Goal: Information Seeking & Learning: Learn about a topic

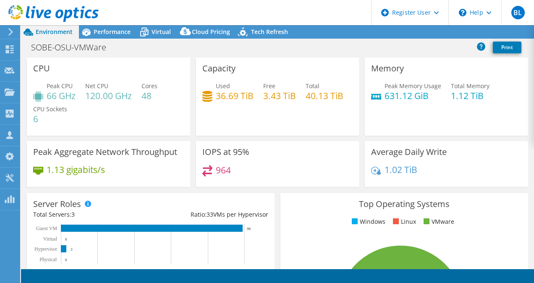
select select "USD"
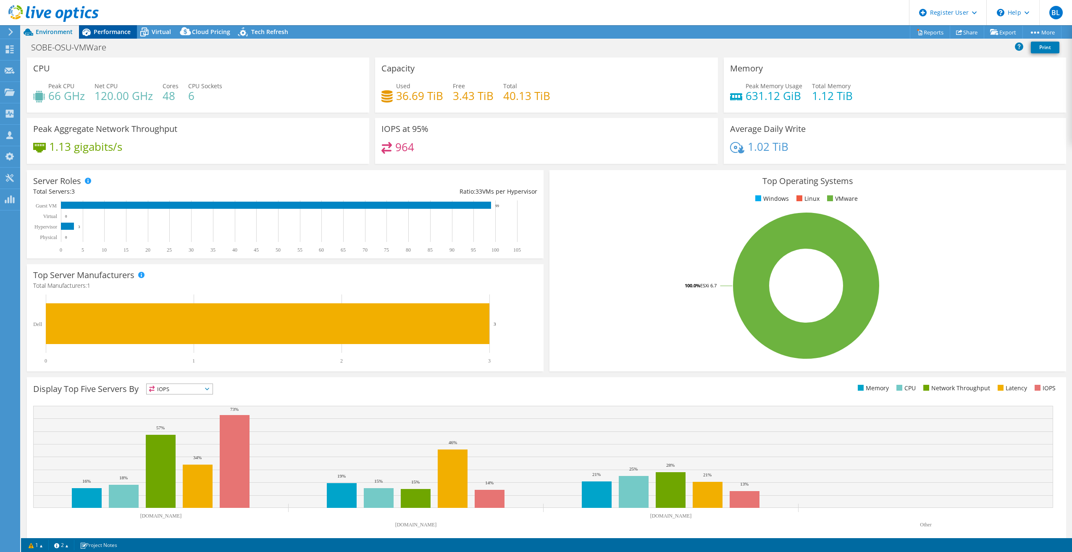
click at [120, 32] on span "Performance" at bounding box center [112, 32] width 37 height 8
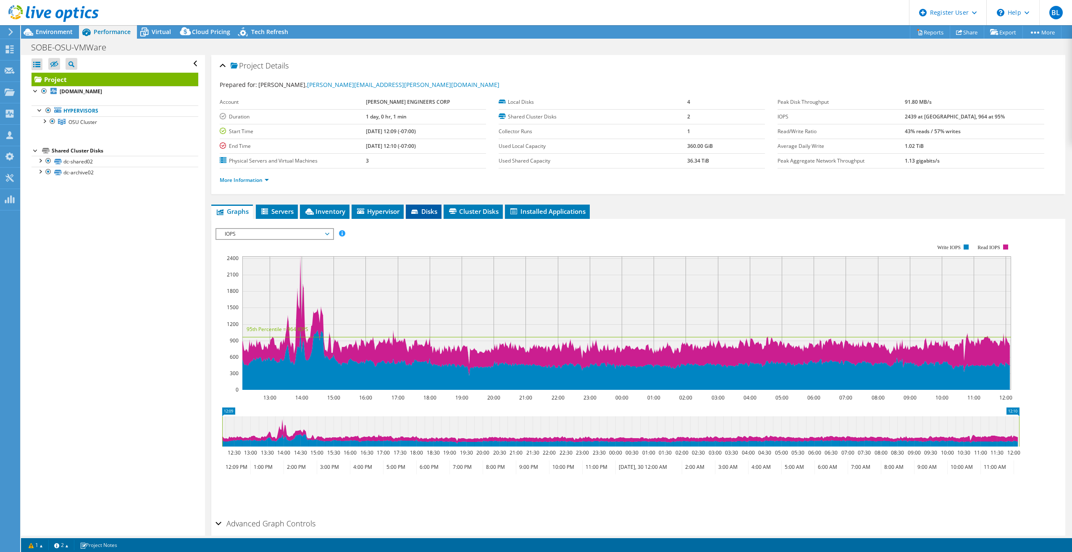
click at [422, 208] on span "Disks" at bounding box center [423, 211] width 27 height 8
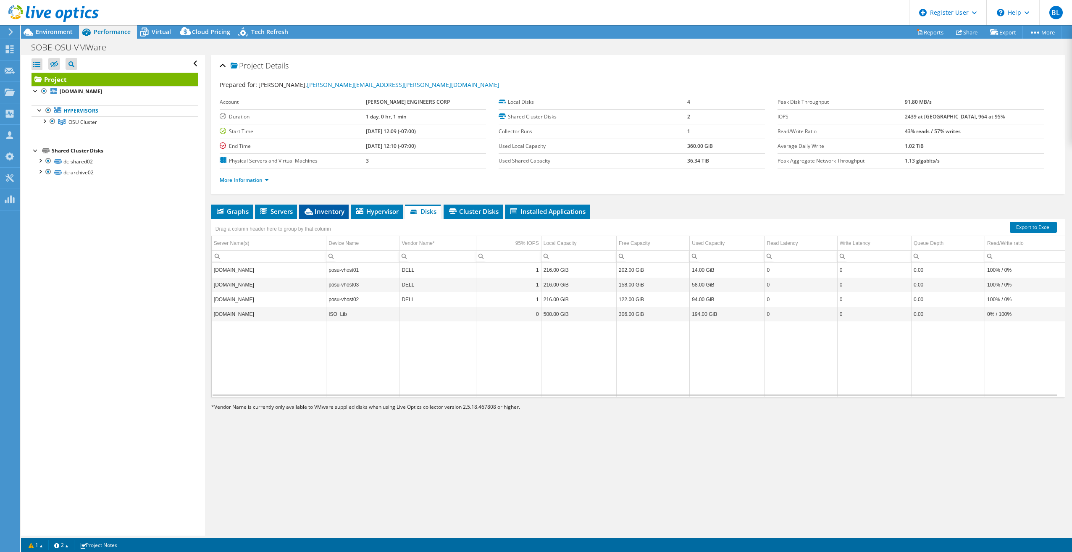
click at [327, 208] on span "Inventory" at bounding box center [323, 211] width 41 height 8
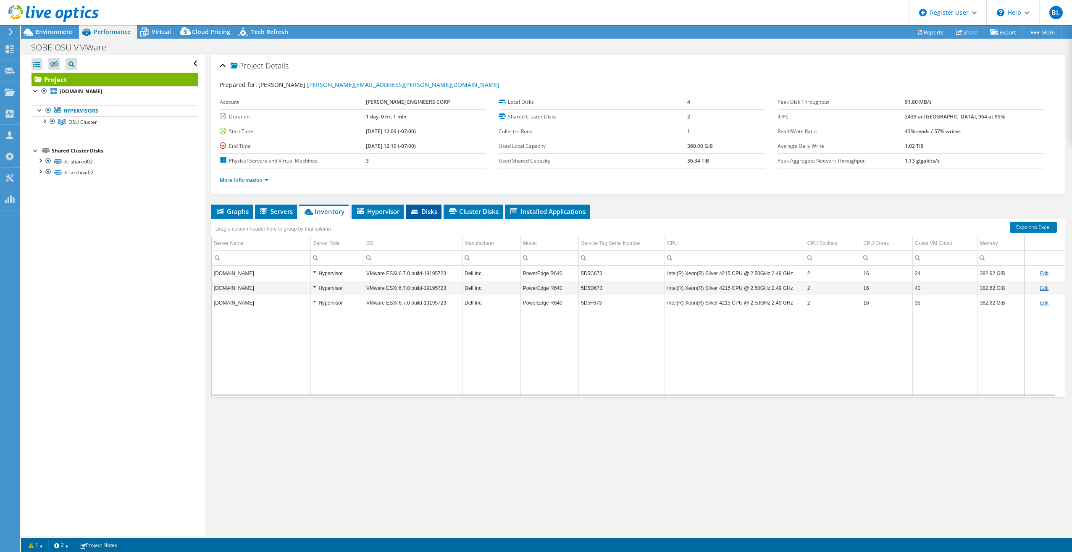
click at [429, 211] on span "Disks" at bounding box center [423, 211] width 27 height 8
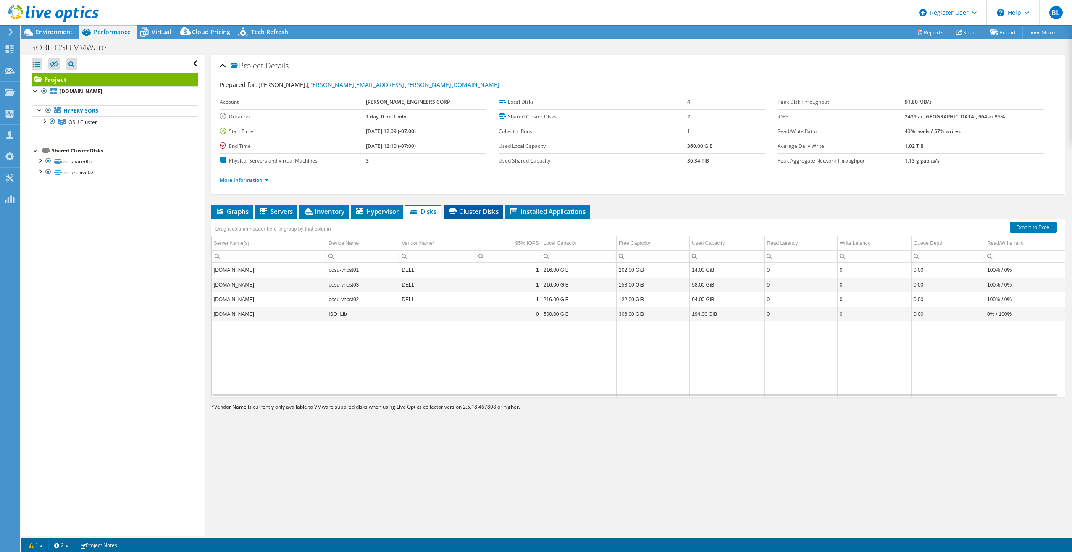
click at [492, 214] on span "Cluster Disks" at bounding box center [473, 211] width 51 height 8
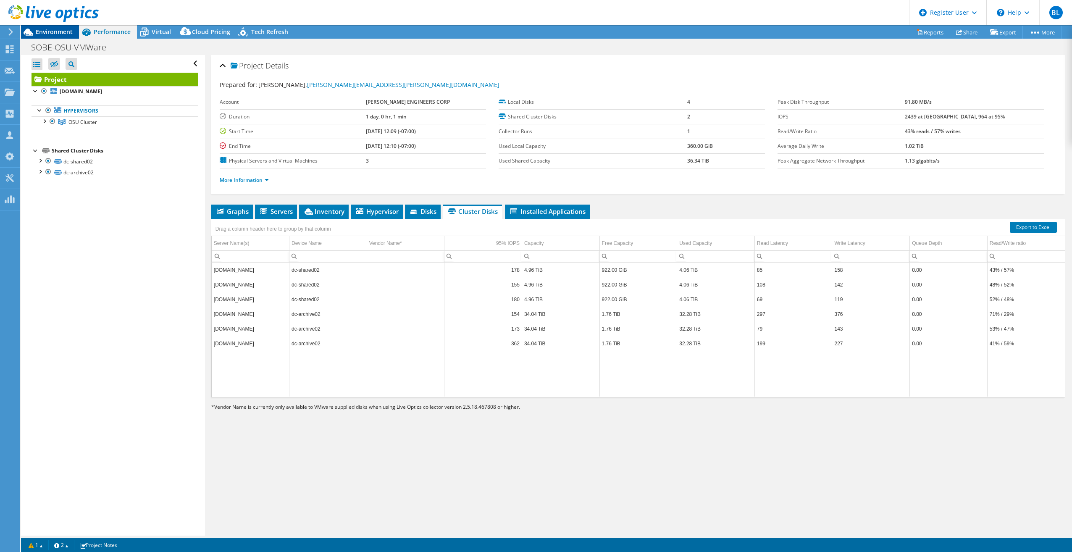
click at [53, 34] on span "Environment" at bounding box center [54, 32] width 37 height 8
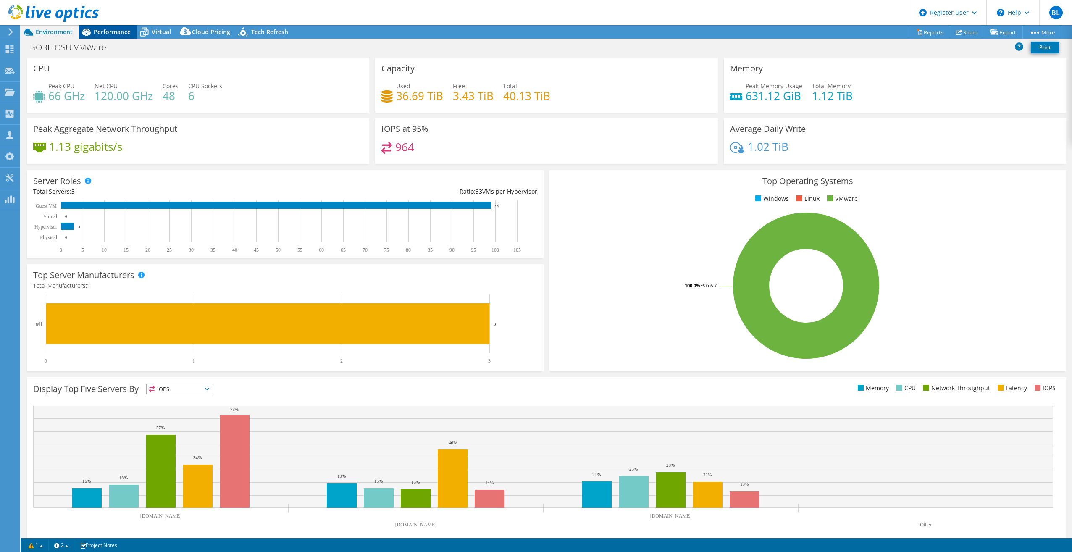
click at [116, 31] on span "Performance" at bounding box center [112, 32] width 37 height 8
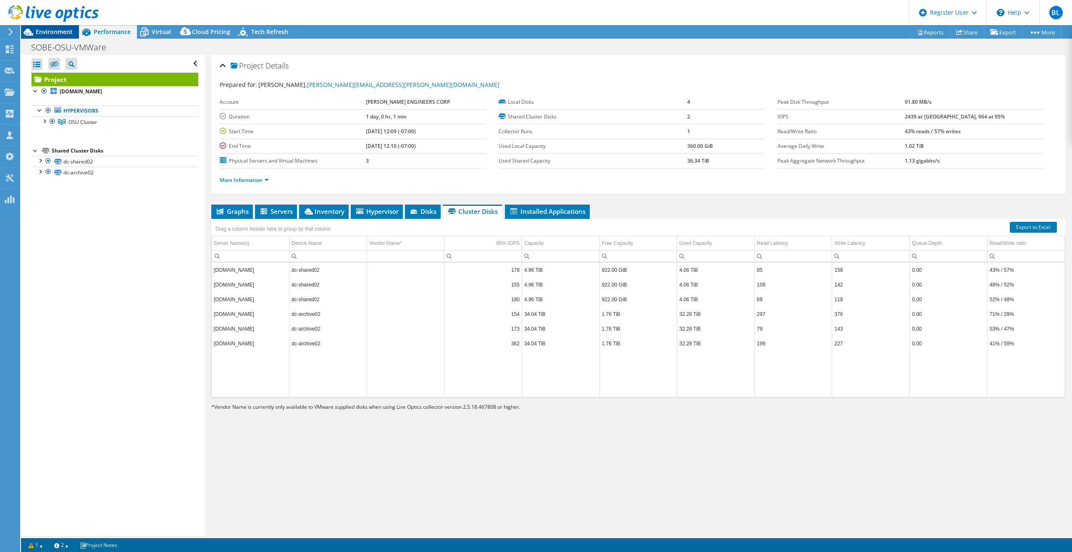
click at [51, 34] on span "Environment" at bounding box center [54, 32] width 37 height 8
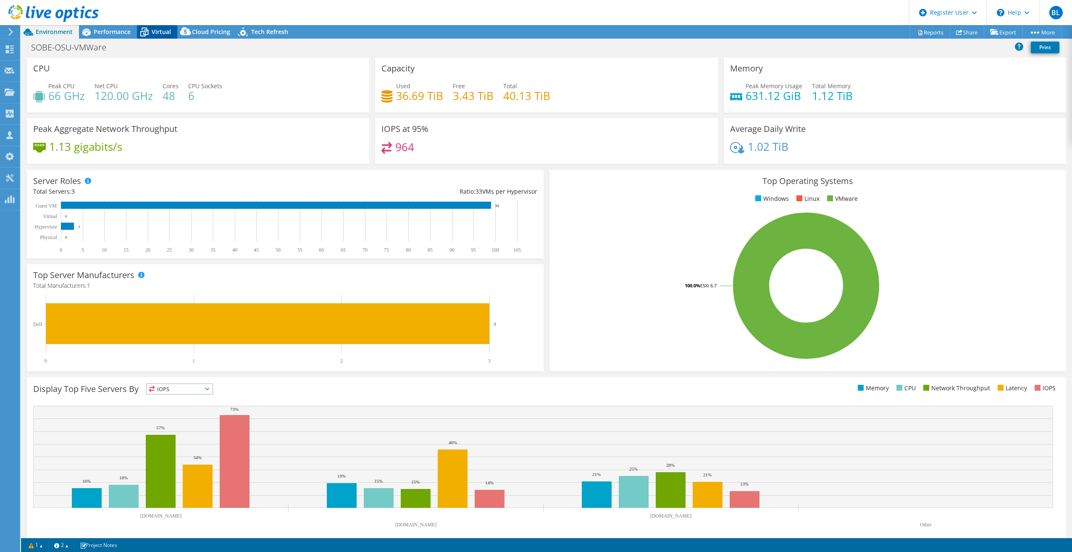
click at [158, 29] on span "Virtual" at bounding box center [161, 32] width 19 height 8
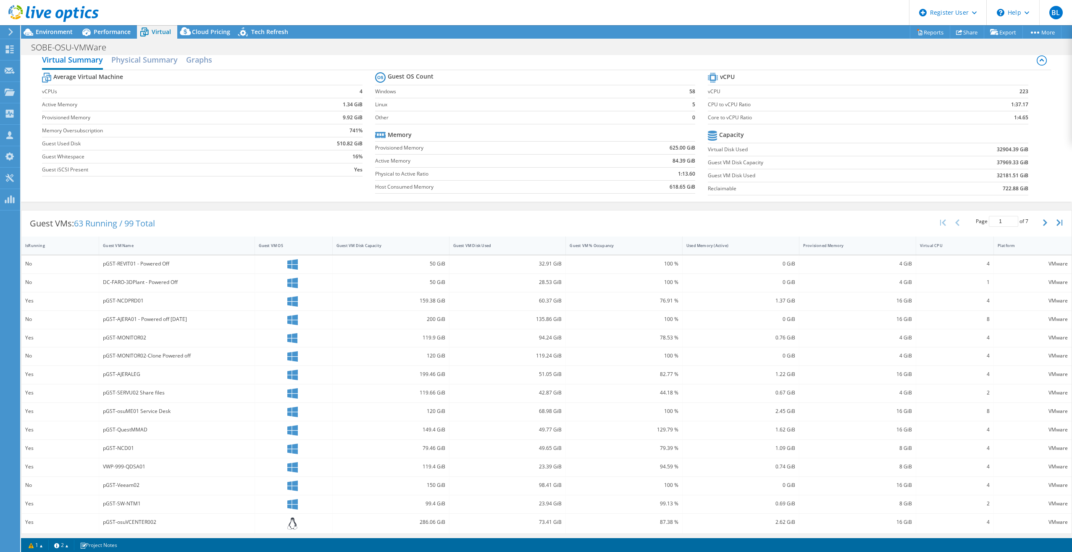
scroll to position [13, 0]
click at [534, 248] on div "Guest VM Disk Used" at bounding box center [503, 243] width 106 height 13
click at [534, 246] on div "Guest VM Disk Used" at bounding box center [503, 243] width 106 height 13
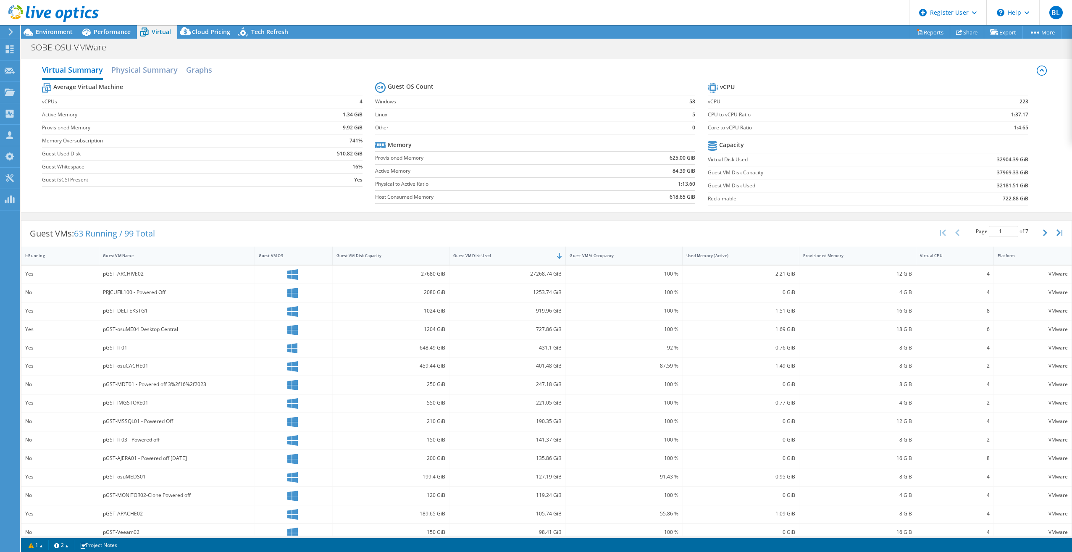
scroll to position [11, 0]
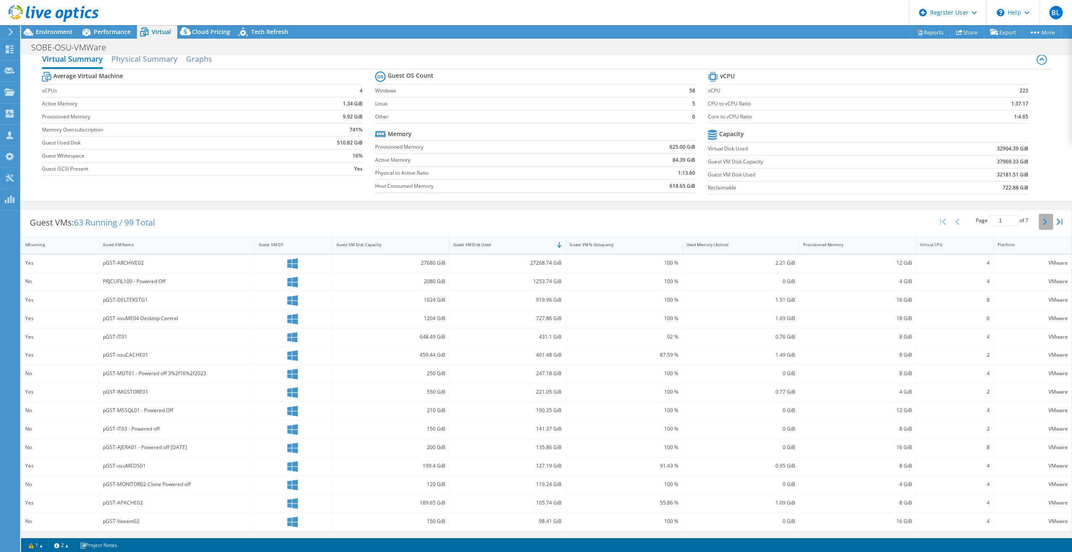
click at [534, 217] on button "button" at bounding box center [1046, 222] width 14 height 16
click at [534, 229] on button "button" at bounding box center [958, 222] width 14 height 16
type input "1"
click at [139, 263] on div "pGST-ARCHIVE02" at bounding box center [176, 262] width 147 height 9
click at [61, 32] on span "Environment" at bounding box center [54, 32] width 37 height 8
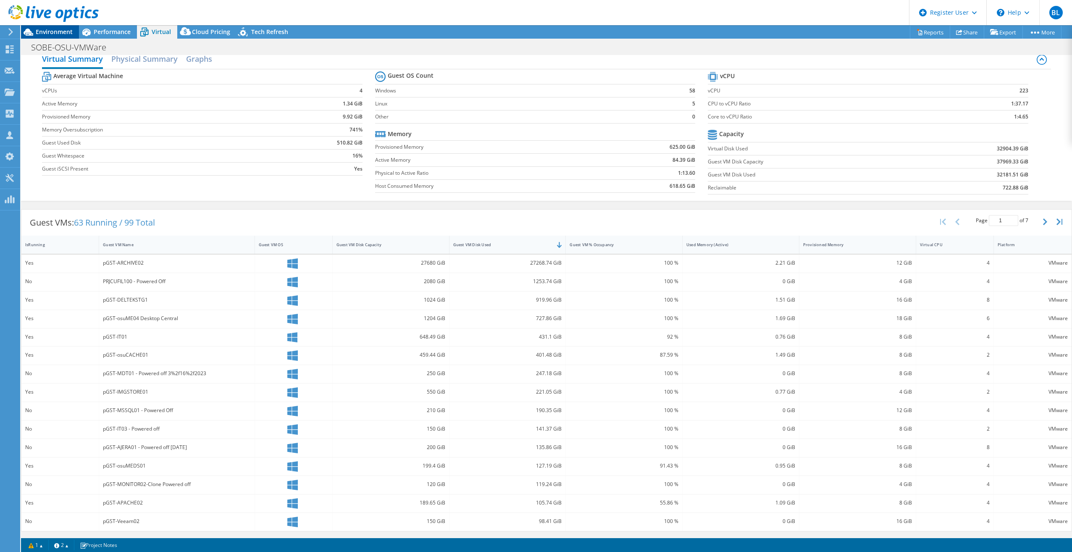
scroll to position [9, 0]
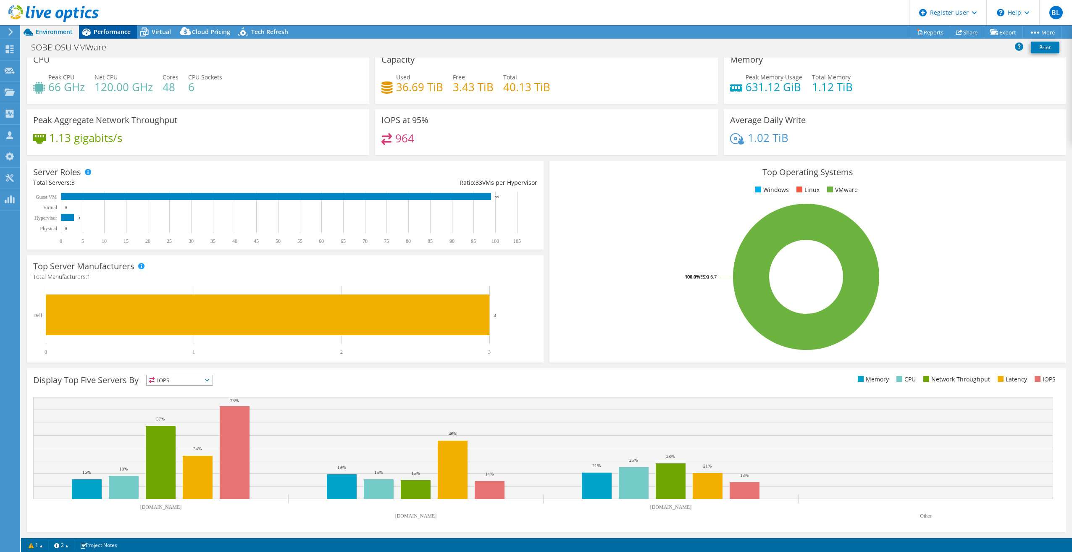
click at [120, 32] on span "Performance" at bounding box center [112, 32] width 37 height 8
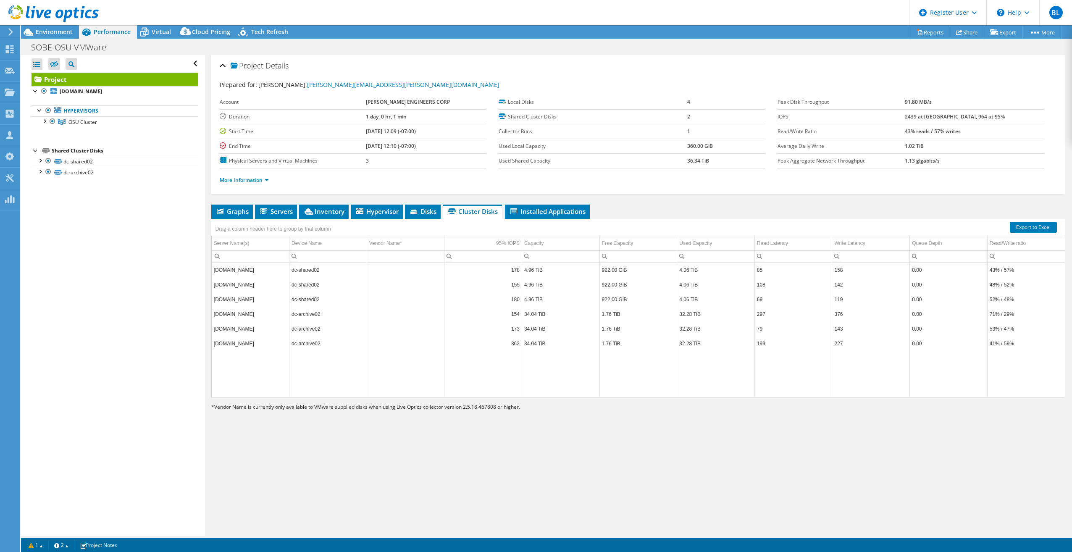
scroll to position [0, 0]
click at [283, 211] on span "Servers" at bounding box center [276, 211] width 34 height 8
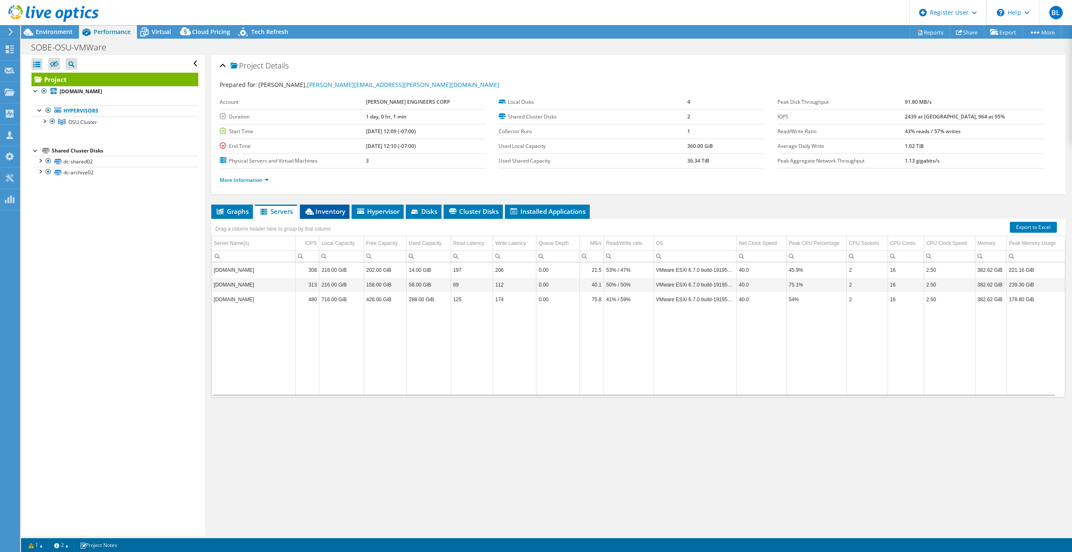
click at [317, 214] on span "Inventory" at bounding box center [324, 211] width 41 height 8
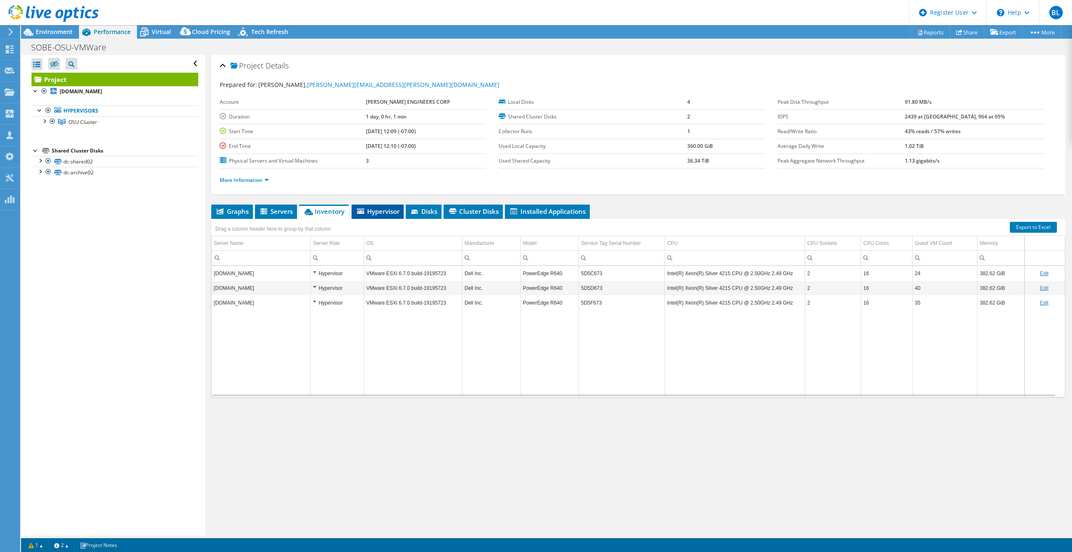
click at [382, 212] on span "Hypervisor" at bounding box center [378, 211] width 44 height 8
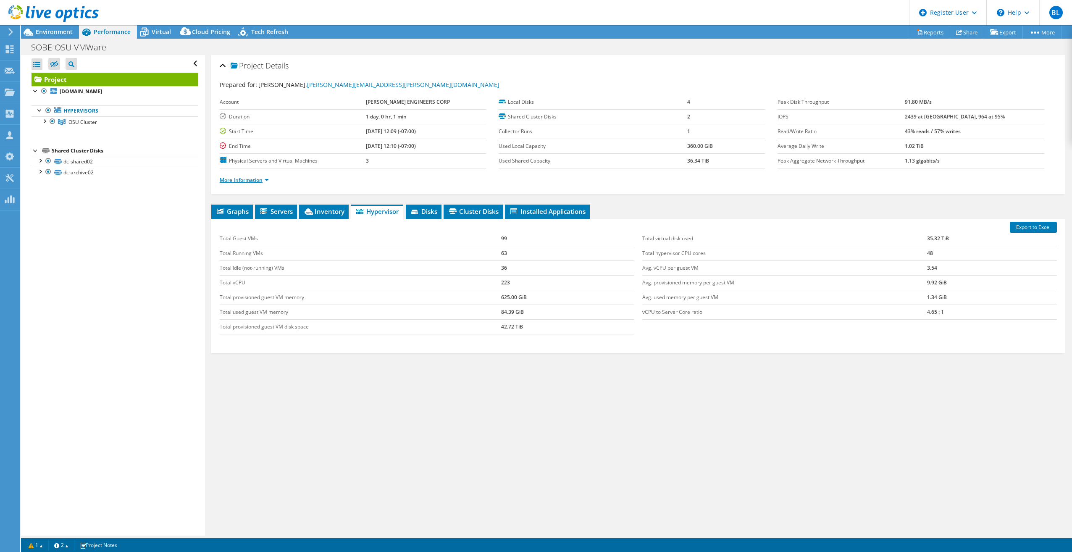
click at [255, 180] on link "More Information" at bounding box center [244, 179] width 49 height 7
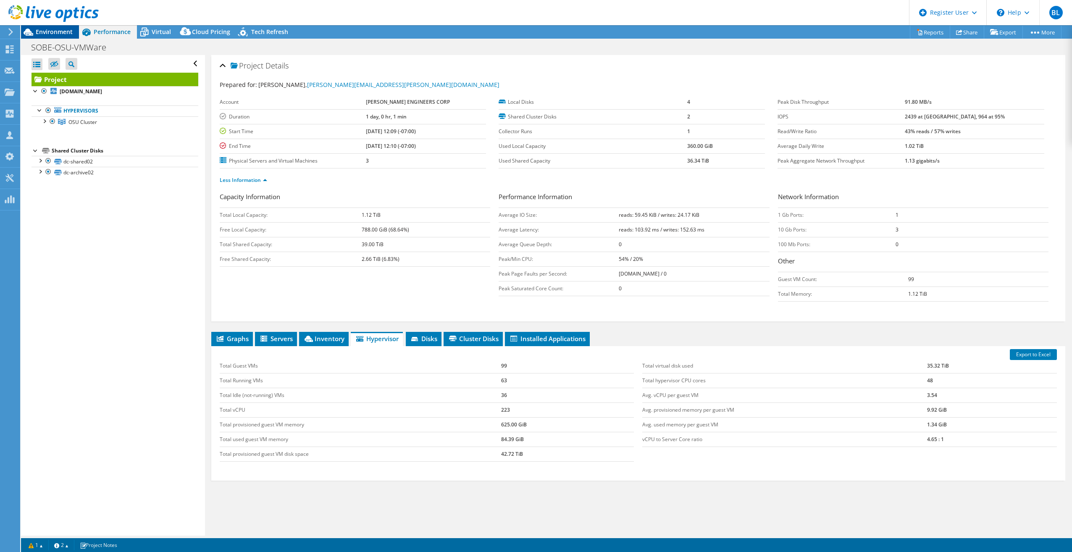
click at [45, 35] on span "Environment" at bounding box center [54, 32] width 37 height 8
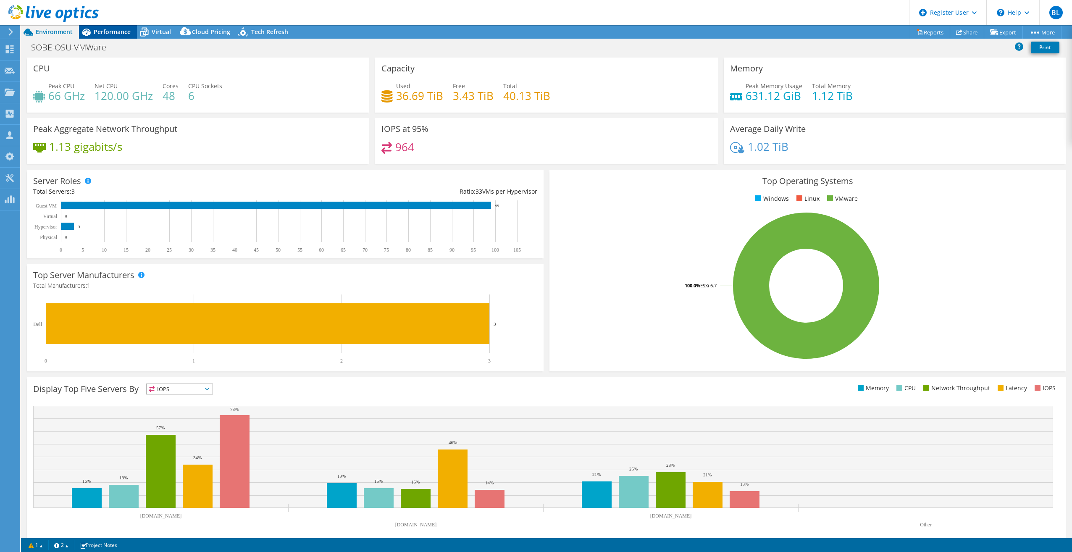
click at [117, 30] on span "Performance" at bounding box center [112, 32] width 37 height 8
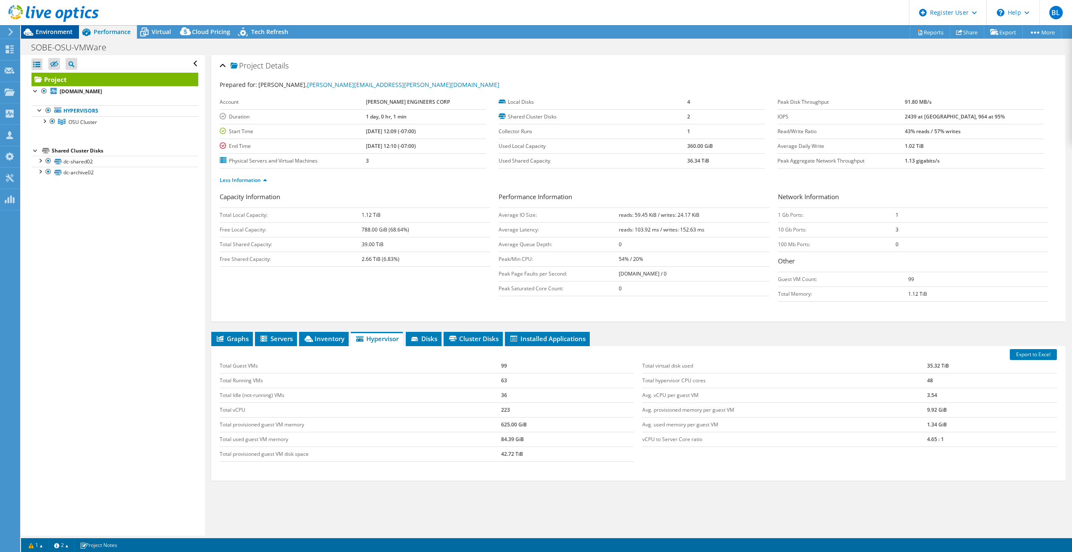
click at [46, 34] on span "Environment" at bounding box center [54, 32] width 37 height 8
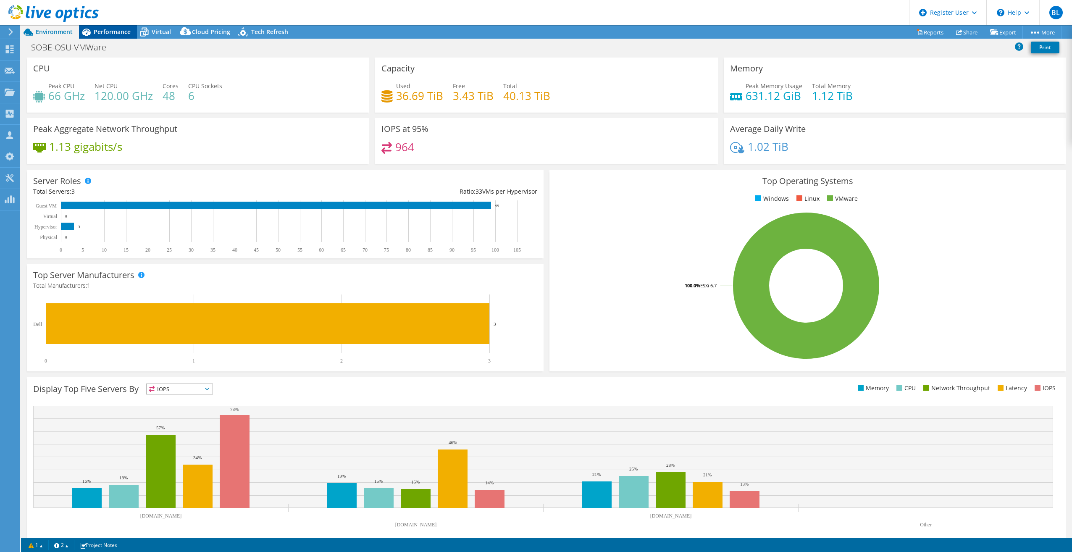
click at [123, 30] on span "Performance" at bounding box center [112, 32] width 37 height 8
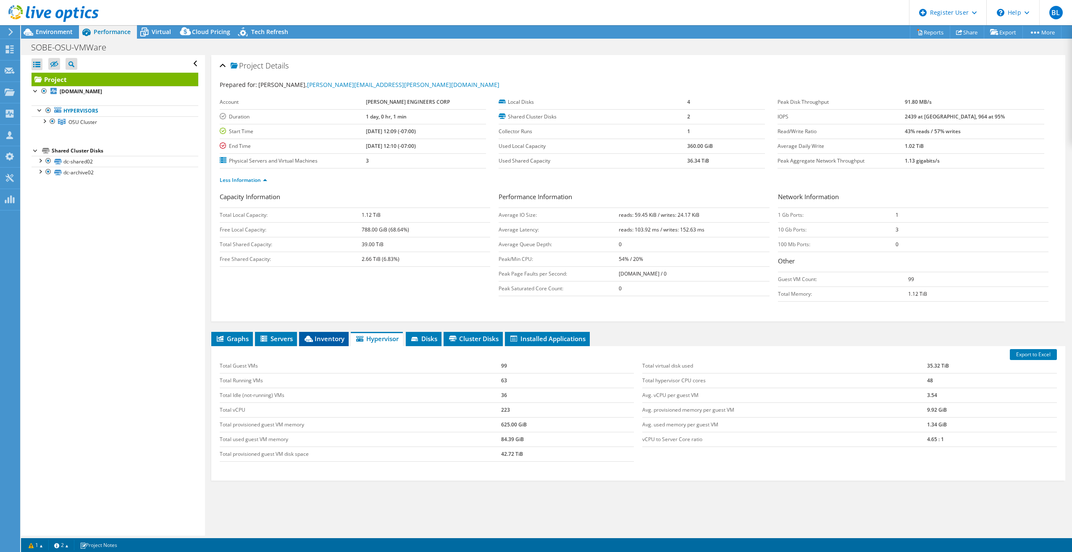
click at [326, 283] on span "Inventory" at bounding box center [323, 338] width 41 height 8
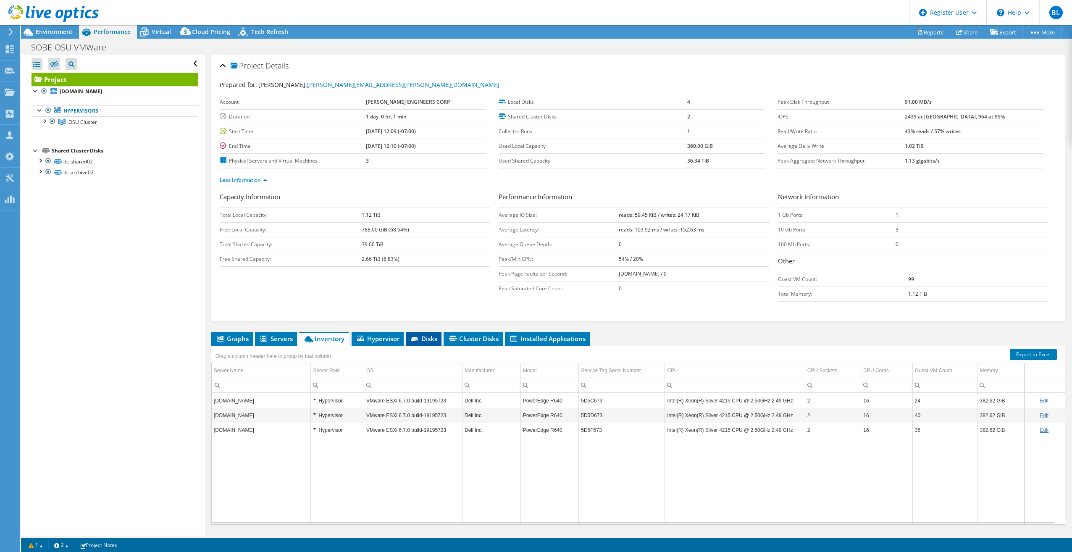
click at [431, 283] on span "Disks" at bounding box center [423, 338] width 27 height 8
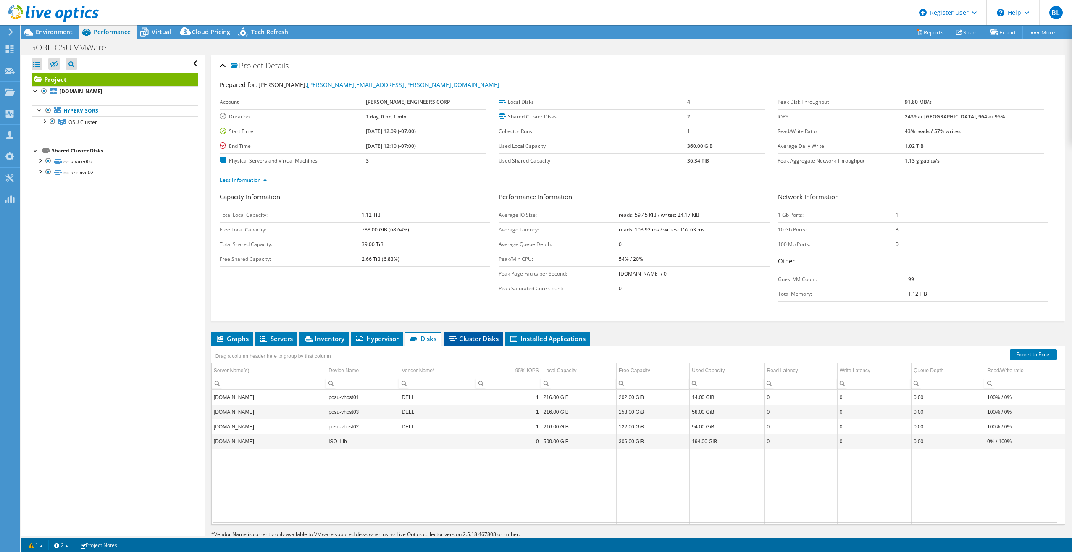
click at [479, 283] on span "Cluster Disks" at bounding box center [473, 338] width 51 height 8
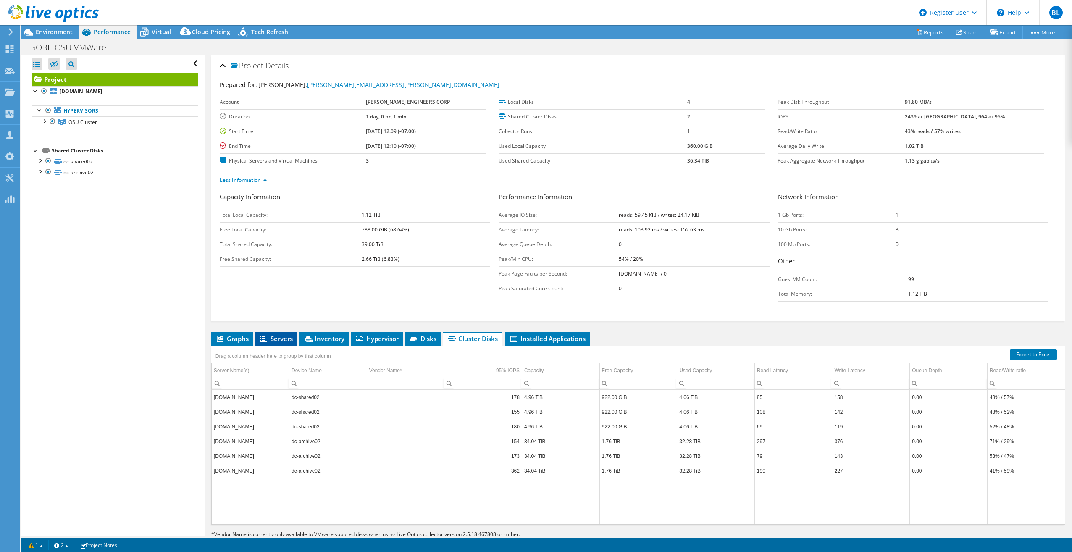
click at [284, 283] on li "Servers" at bounding box center [276, 339] width 42 height 14
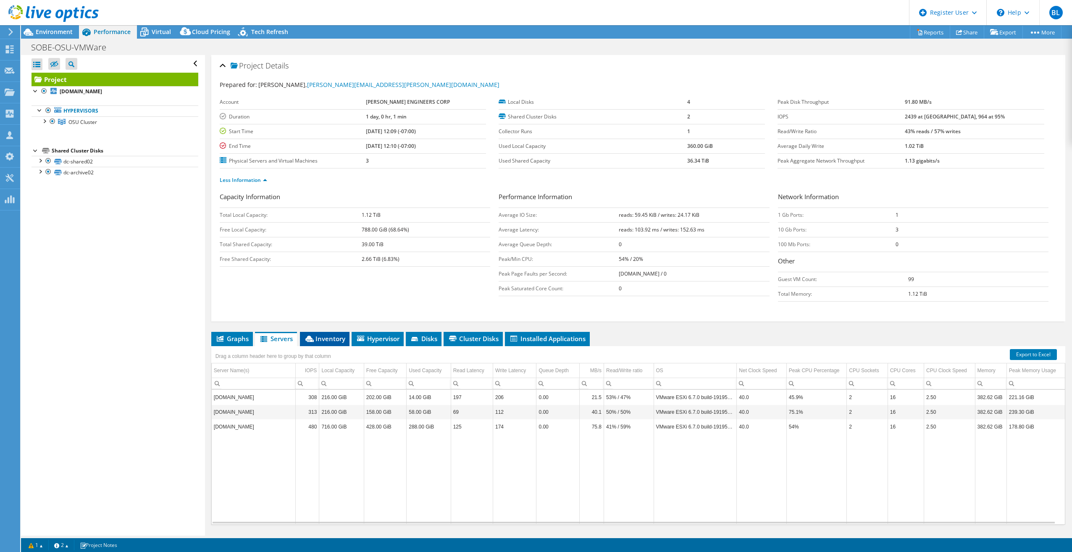
click at [340, 283] on span "Inventory" at bounding box center [324, 338] width 41 height 8
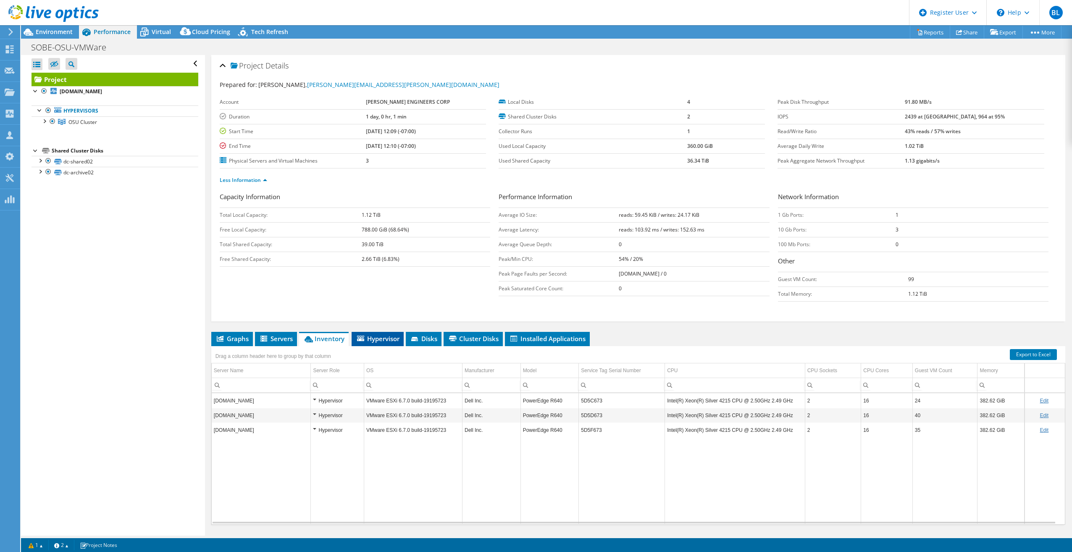
click at [388, 283] on span "Hypervisor" at bounding box center [378, 338] width 44 height 8
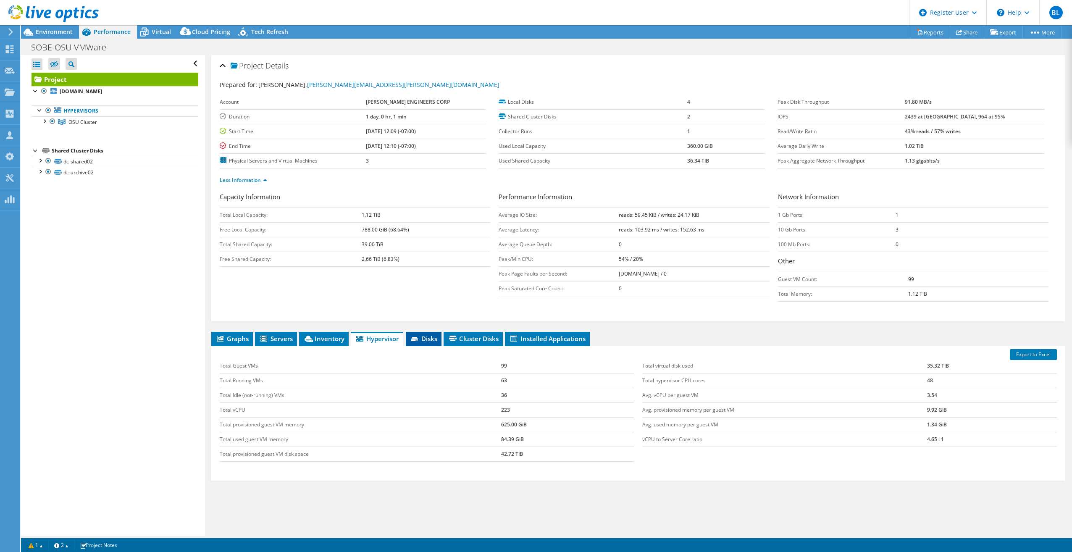
click at [432, 283] on span "Disks" at bounding box center [423, 338] width 27 height 8
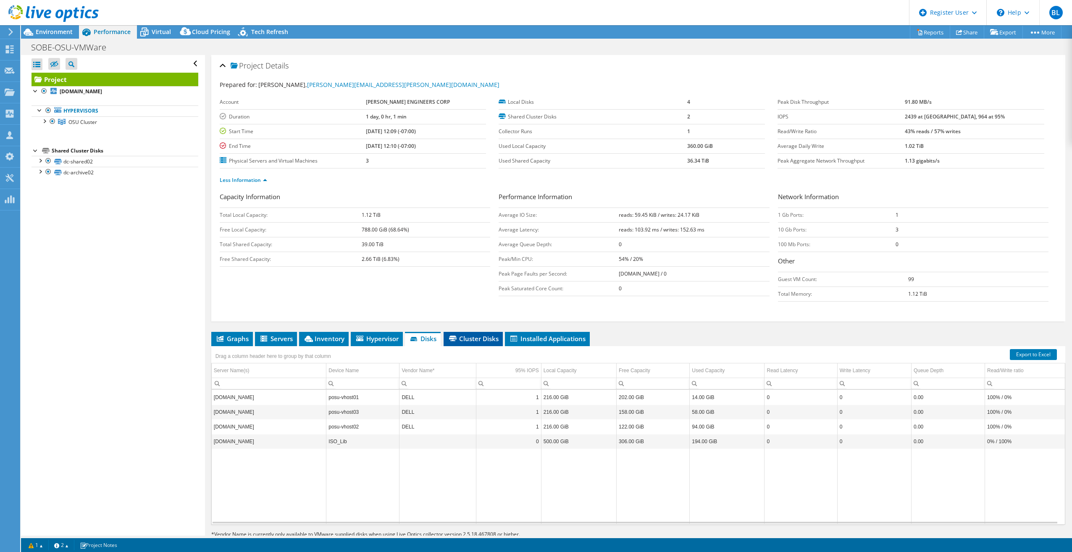
click at [466, 283] on span "Cluster Disks" at bounding box center [473, 338] width 51 height 8
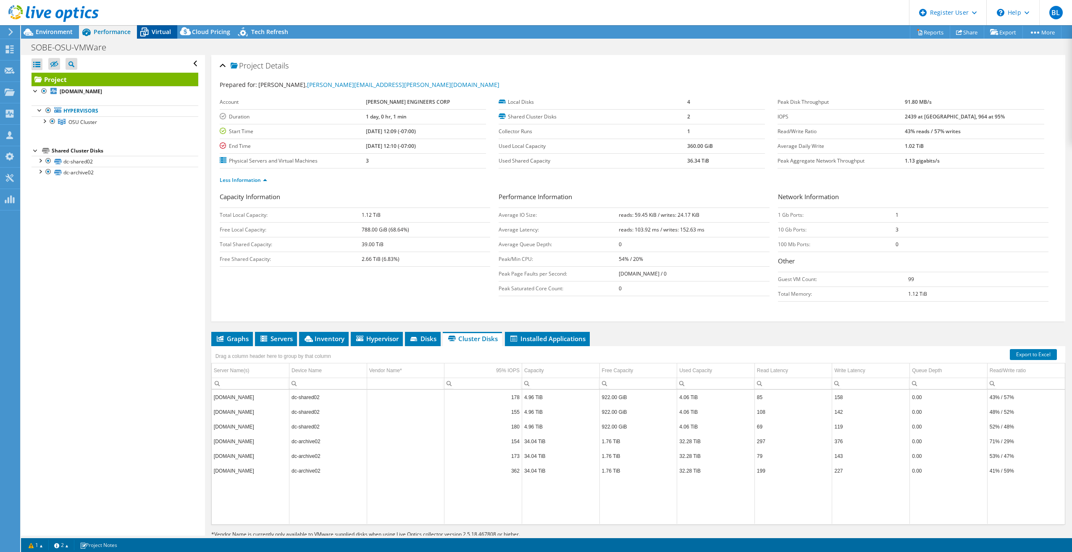
click at [168, 34] on span "Virtual" at bounding box center [161, 32] width 19 height 8
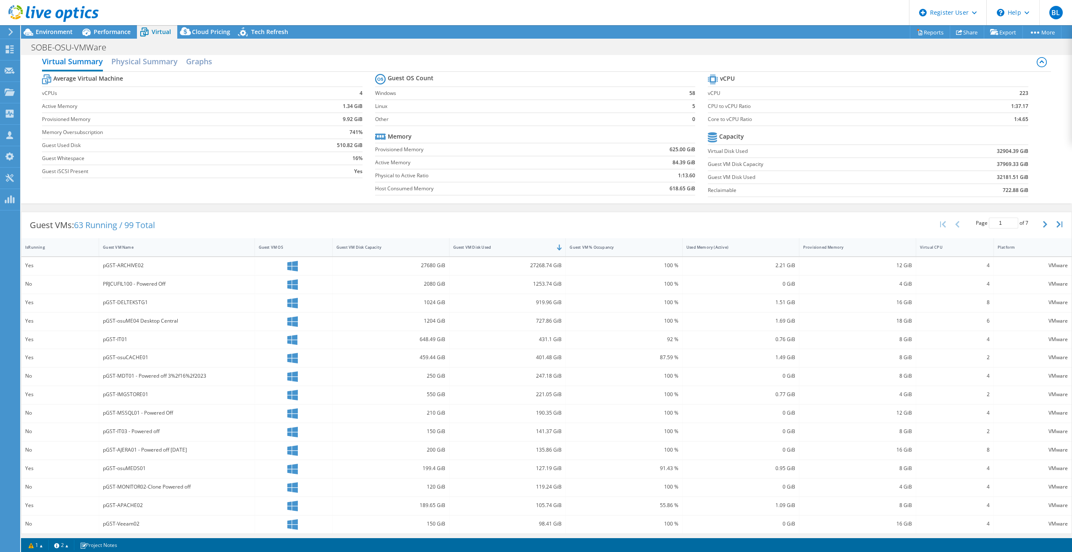
scroll to position [11, 0]
